Goal: Information Seeking & Learning: Learn about a topic

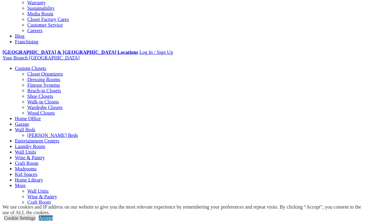
scroll to position [249, 0]
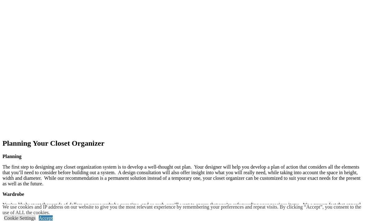
scroll to position [832, 0]
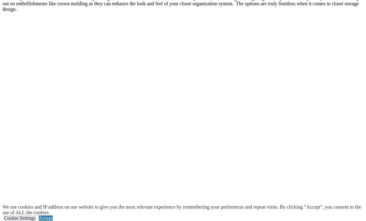
scroll to position [1140, 0]
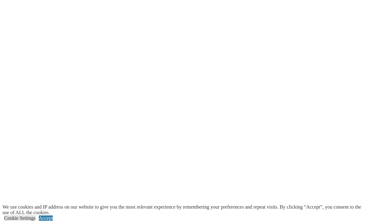
scroll to position [1339, 0]
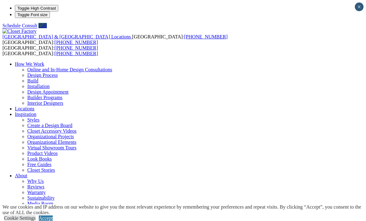
click at [38, 78] on link "Build" at bounding box center [32, 80] width 11 height 5
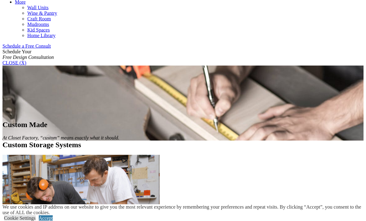
scroll to position [365, 0]
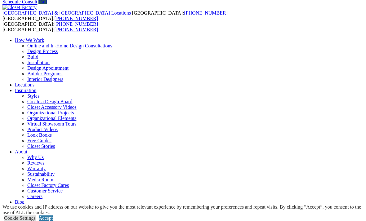
scroll to position [23, 0]
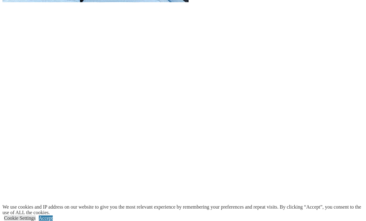
scroll to position [779, 0]
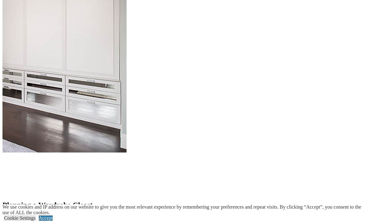
scroll to position [658, 0]
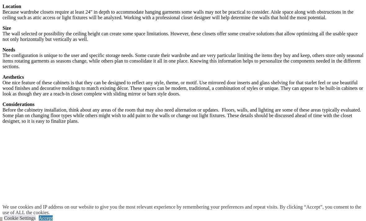
scroll to position [871, 0]
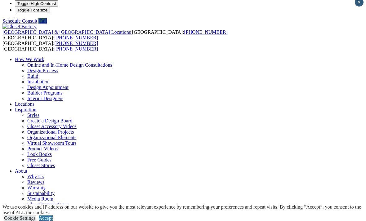
scroll to position [4, 0]
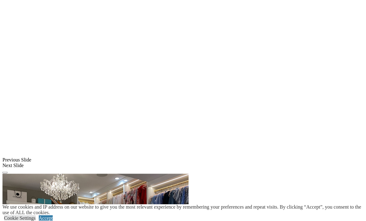
scroll to position [464, 0]
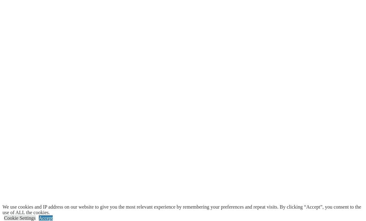
scroll to position [800, 0]
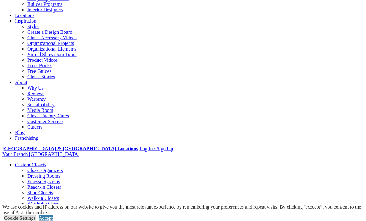
scroll to position [105, 0]
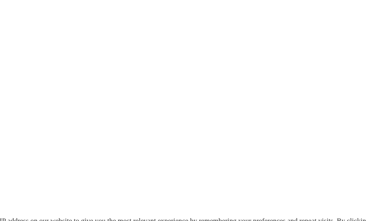
scroll to position [738, 0]
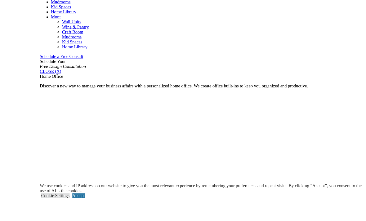
scroll to position [360, 0]
